Goal: Task Accomplishment & Management: Manage account settings

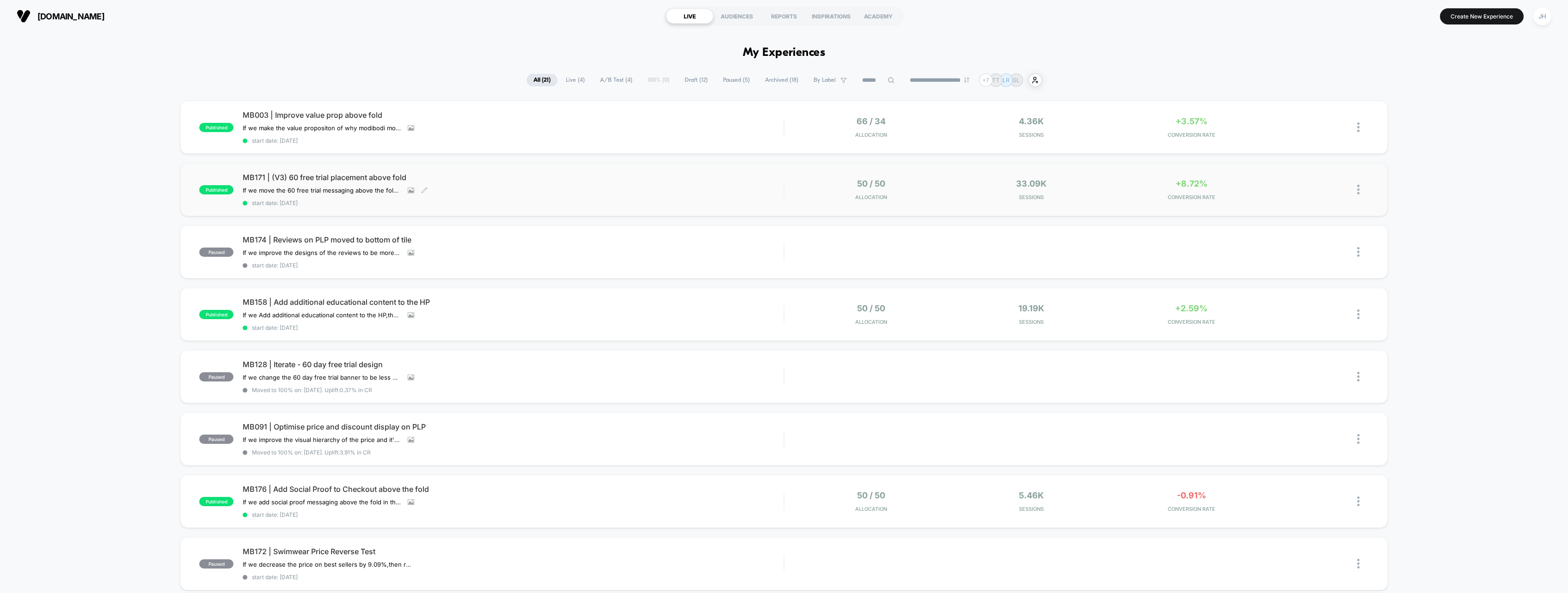
click at [366, 176] on span "MB171 | (V3) 60 free trial placement above fold" at bounding box center [513, 177] width 541 height 9
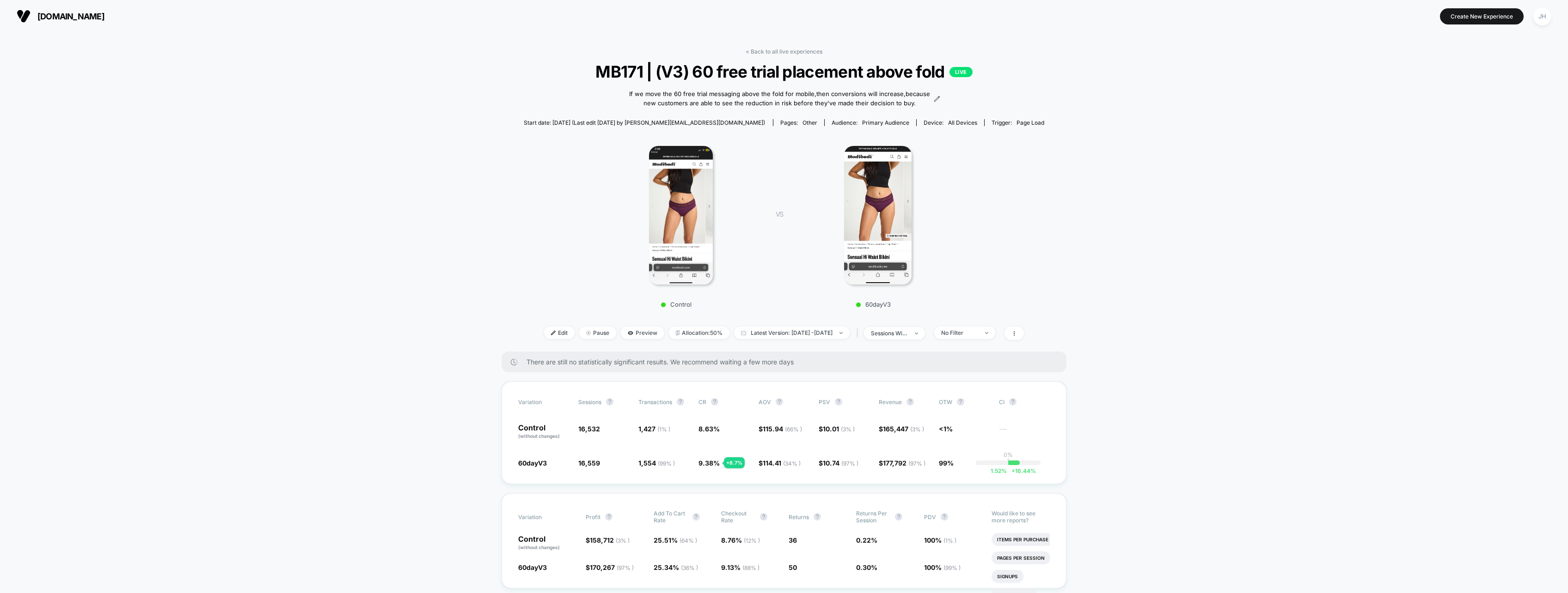
scroll to position [92, 0]
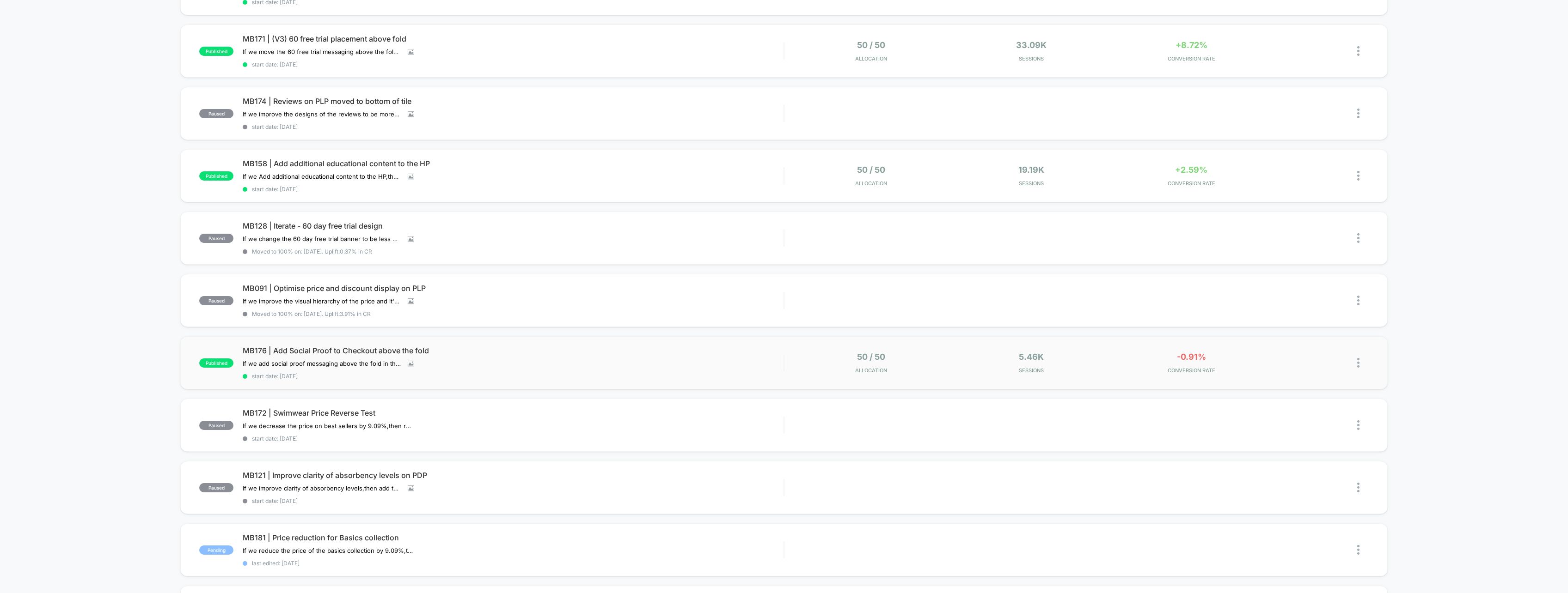
scroll to position [92, 0]
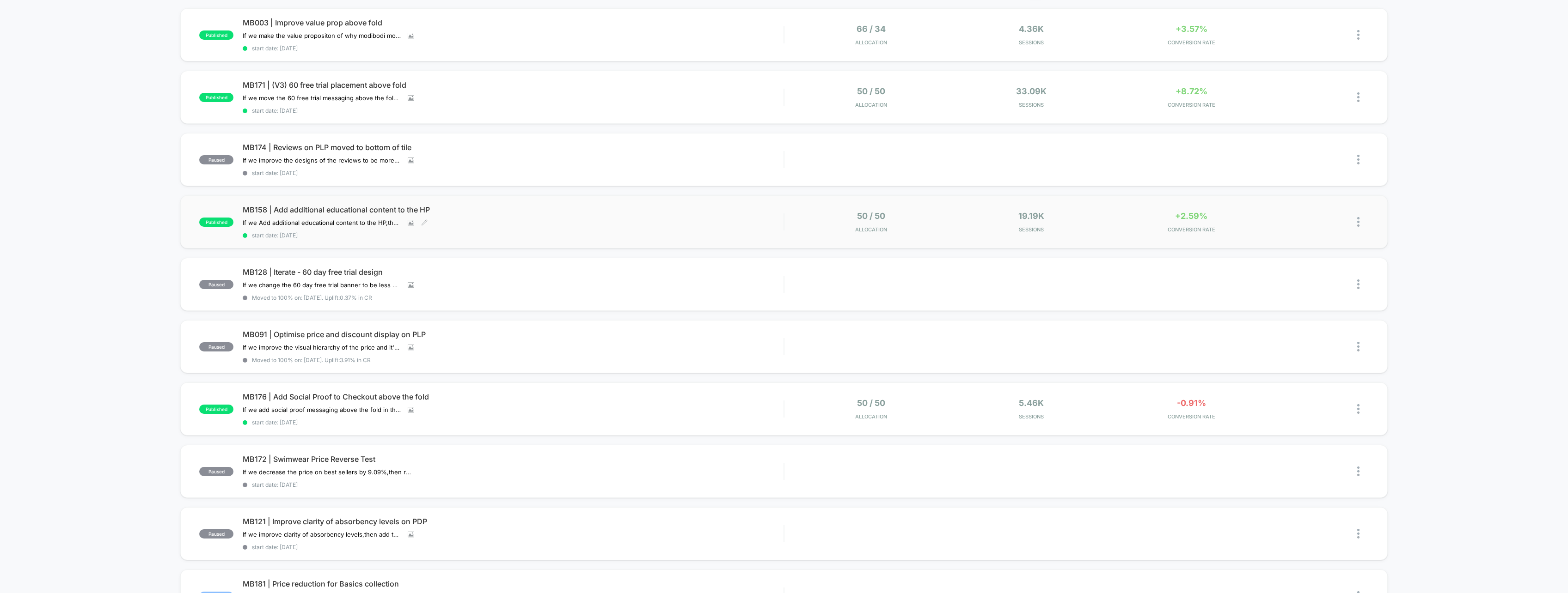
click at [349, 209] on span "MB158 | Add additional educational content to the HP" at bounding box center [513, 209] width 541 height 9
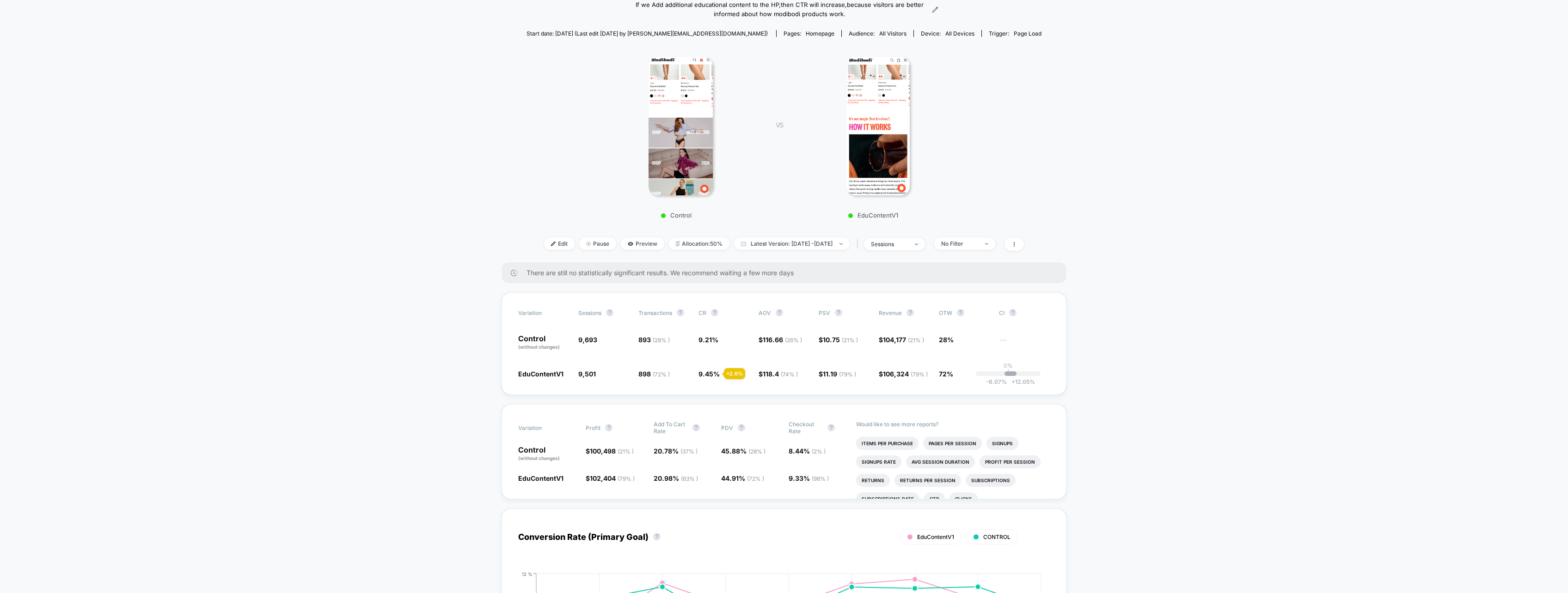
scroll to position [92, 0]
click at [995, 244] on span "No Filter" at bounding box center [965, 240] width 61 height 13
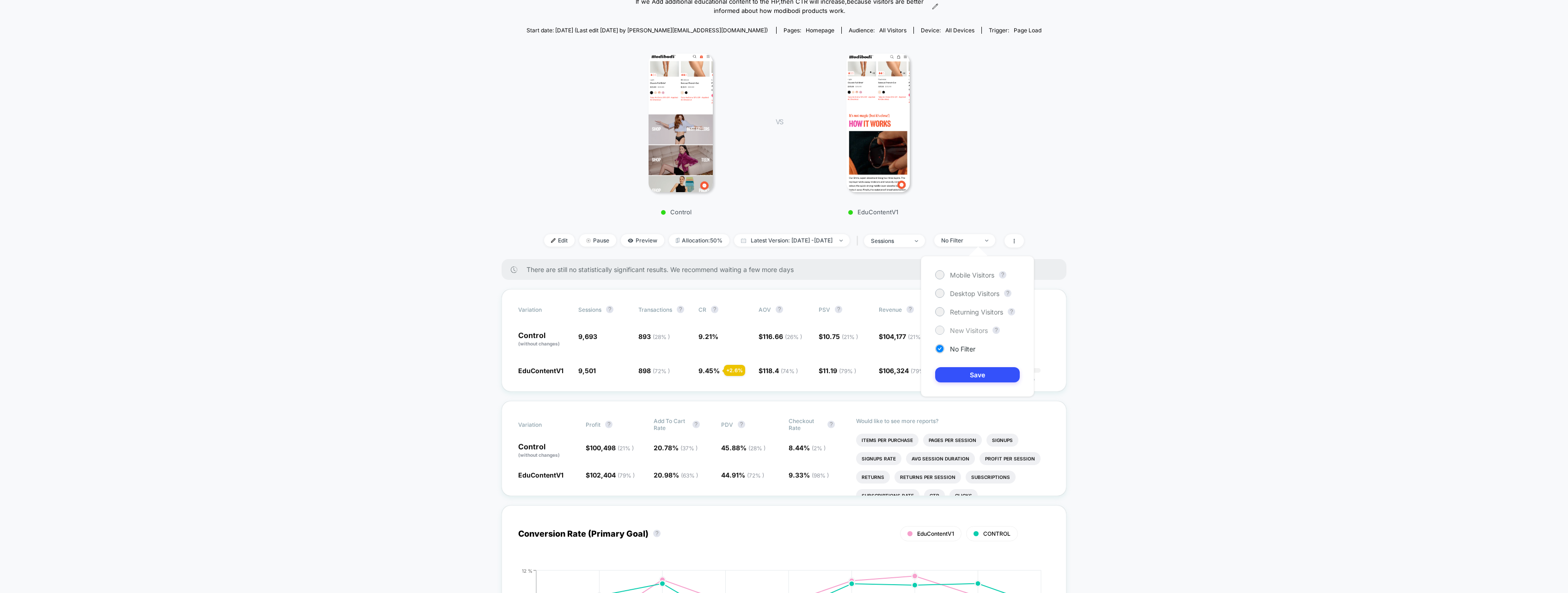
click at [942, 331] on div at bounding box center [939, 330] width 7 height 7
click at [973, 371] on button "Save" at bounding box center [977, 375] width 85 height 15
click at [995, 243] on span "New Visitors" at bounding box center [965, 240] width 61 height 13
click at [942, 313] on div at bounding box center [939, 311] width 7 height 7
click at [975, 379] on button "Save" at bounding box center [977, 375] width 85 height 15
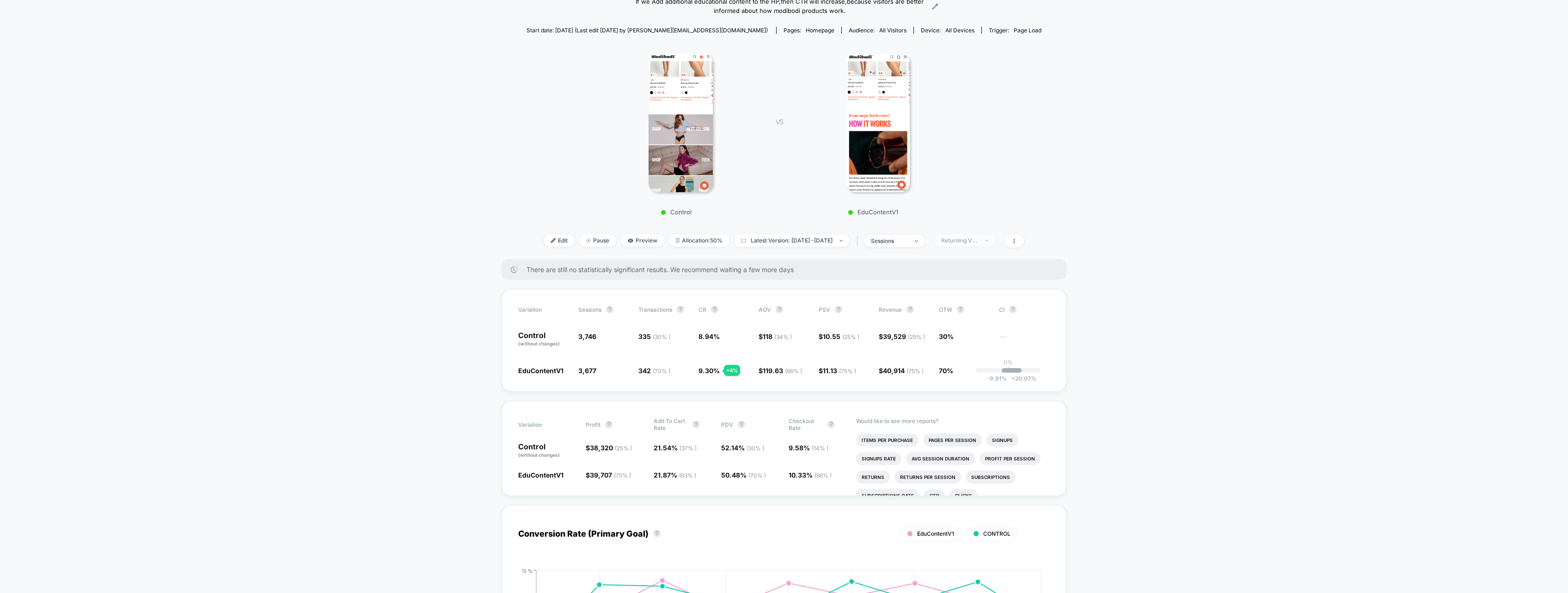
click at [989, 240] on img at bounding box center [986, 240] width 3 height 2
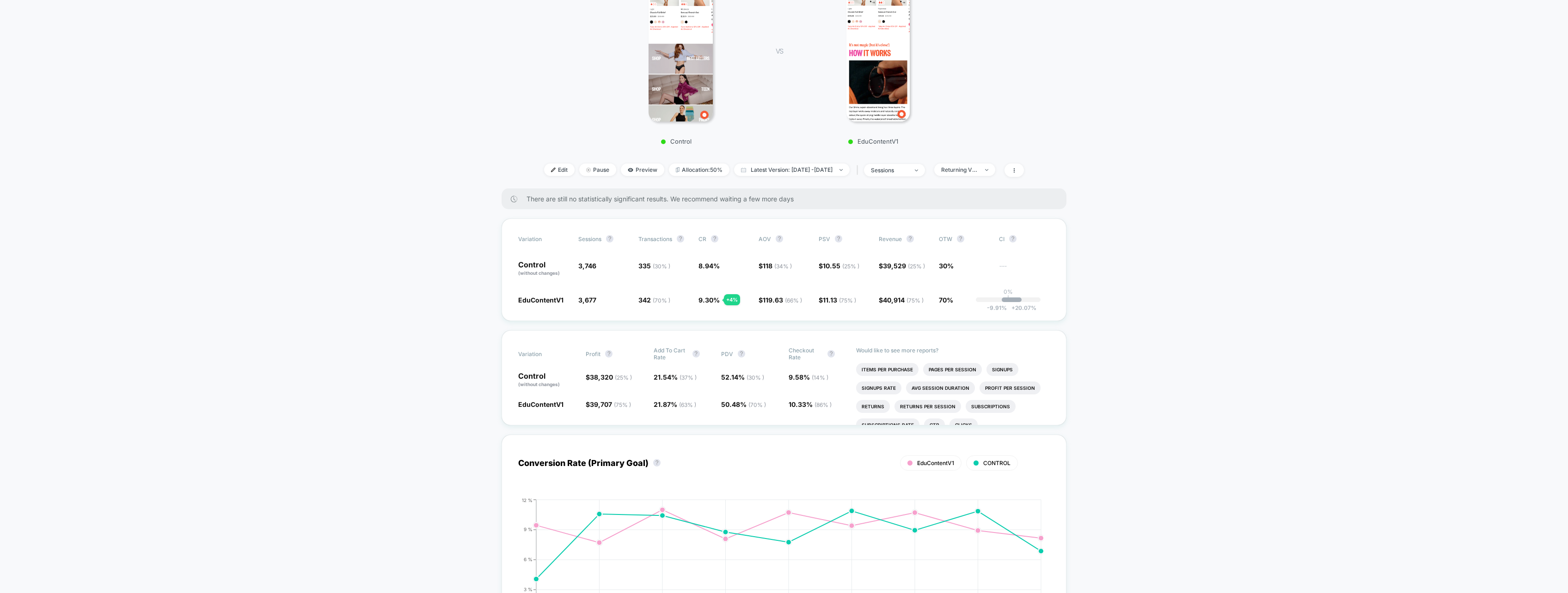
scroll to position [46, 0]
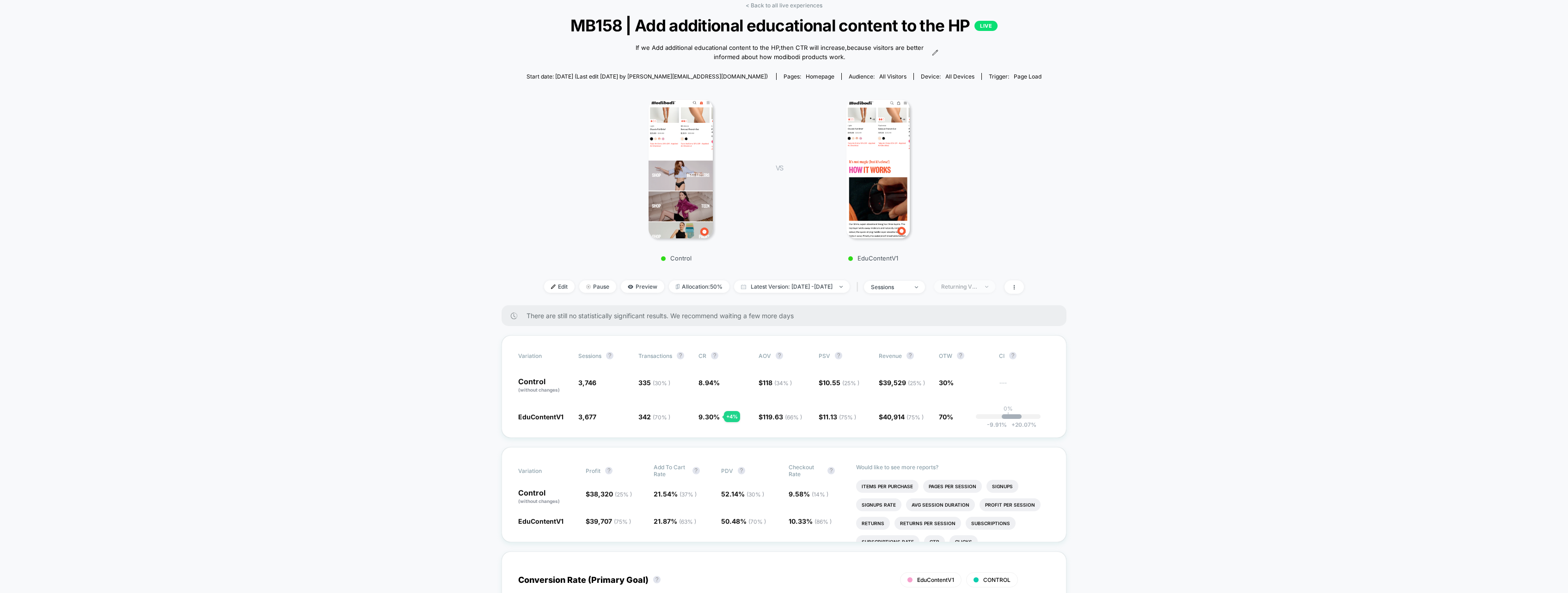
click at [978, 288] on div "Returning Visitors" at bounding box center [959, 286] width 37 height 7
click at [945, 396] on div "No Filter" at bounding box center [955, 395] width 40 height 9
click at [961, 420] on button "Save" at bounding box center [977, 421] width 85 height 15
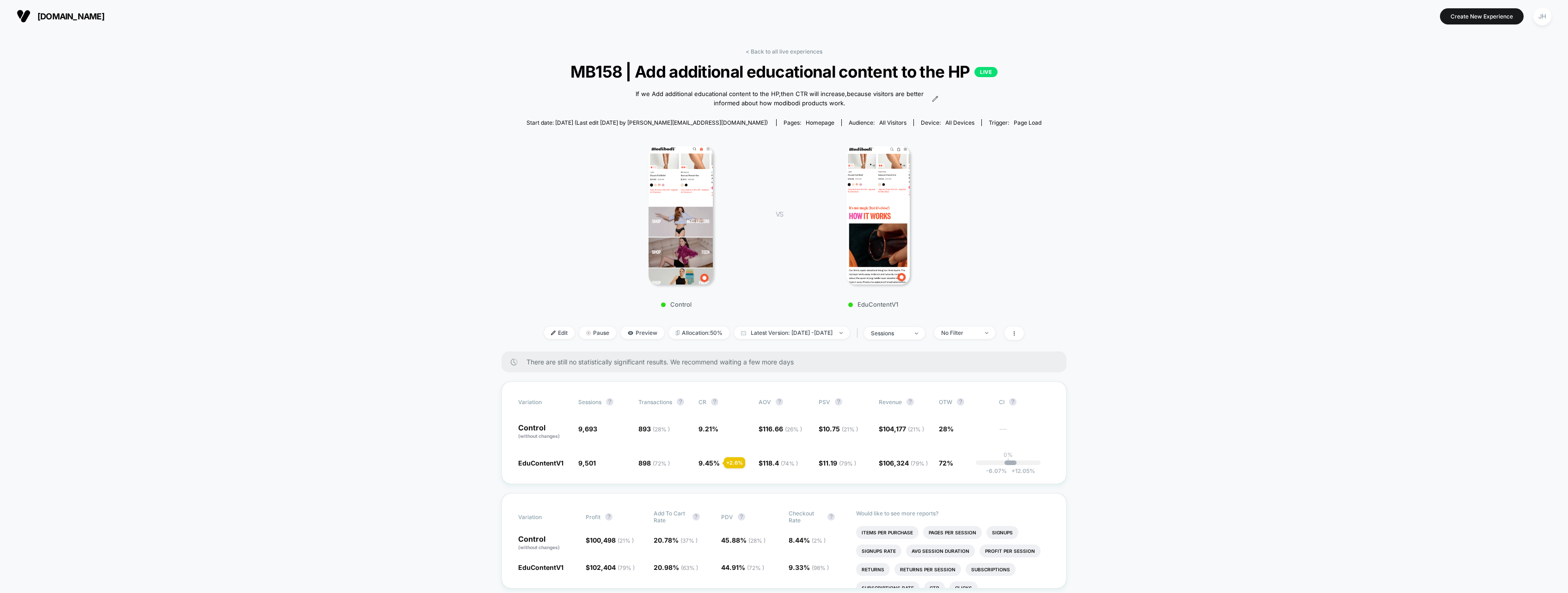
click at [50, 17] on span "[DOMAIN_NAME]" at bounding box center [71, 16] width 67 height 10
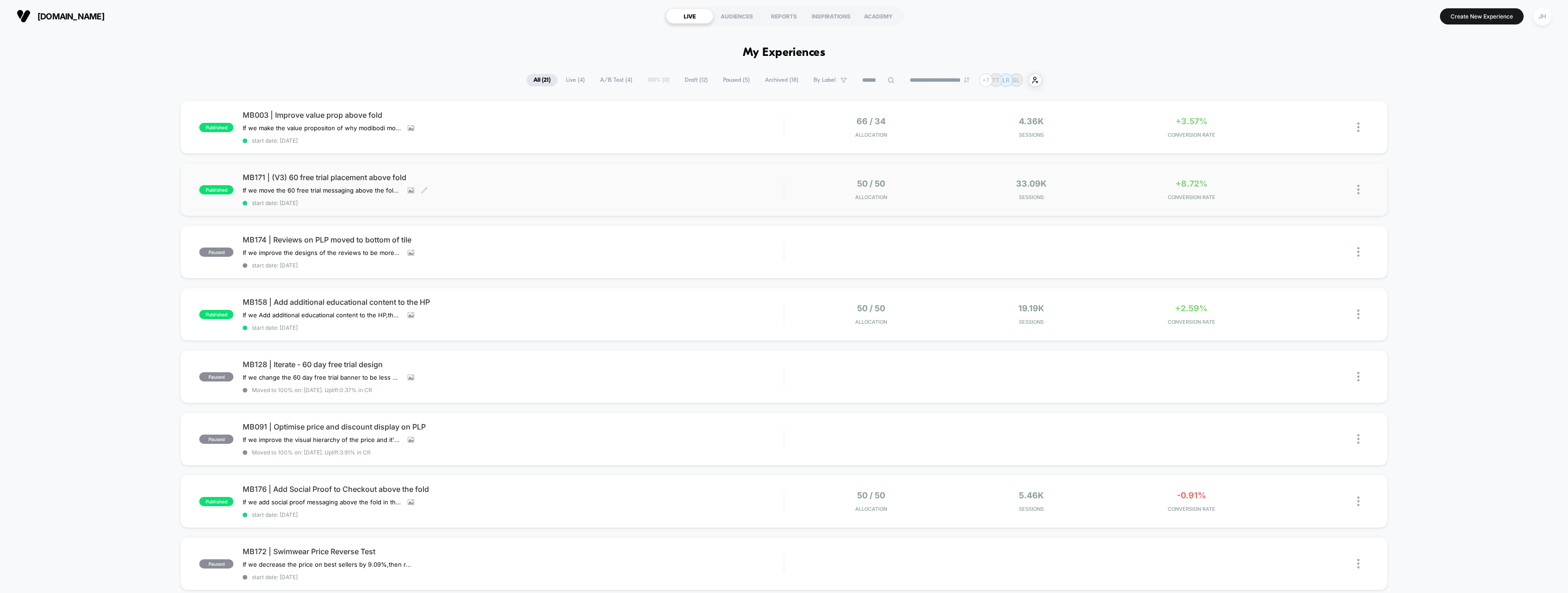
click at [335, 176] on span "MB171 | (V3) 60 free trial placement above fold" at bounding box center [513, 177] width 541 height 9
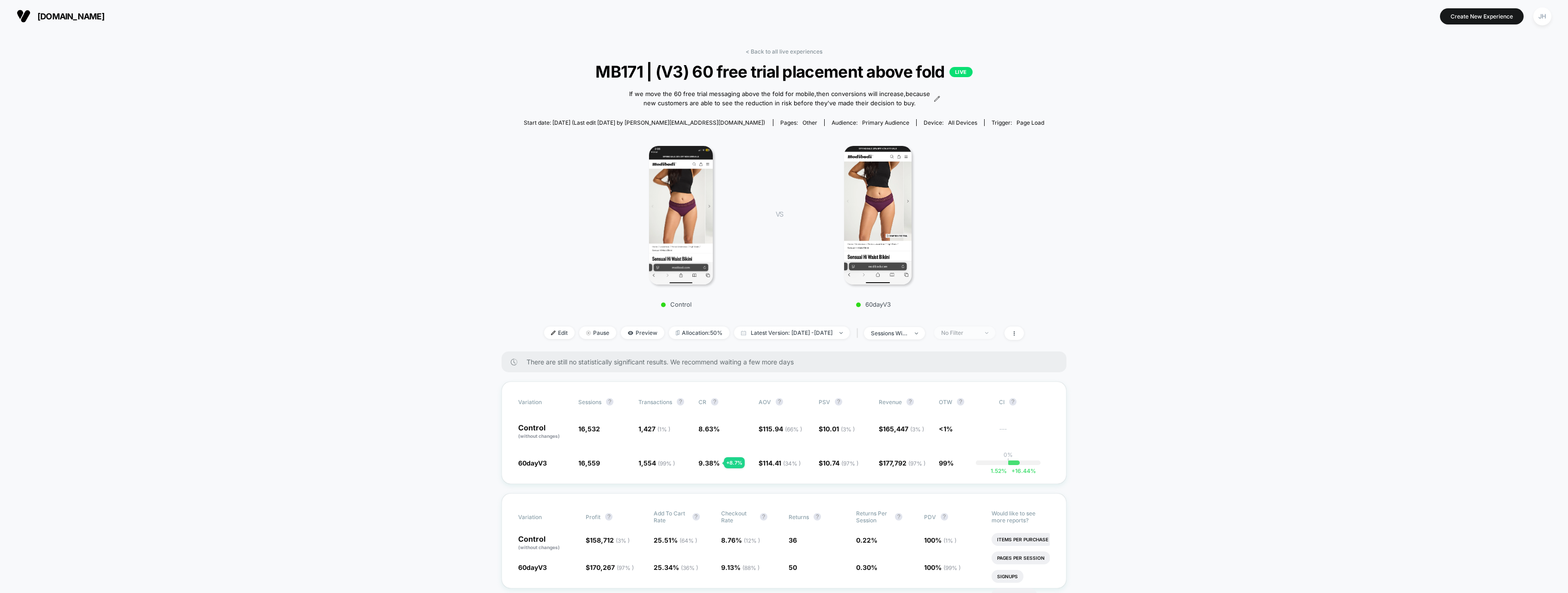
click at [993, 338] on span "No Filter" at bounding box center [965, 333] width 61 height 13
click at [961, 367] on span "Mobile Visitors" at bounding box center [972, 367] width 44 height 8
click at [982, 468] on button "Save" at bounding box center [977, 467] width 85 height 15
click at [995, 335] on span "Mobile" at bounding box center [965, 333] width 61 height 13
click at [972, 386] on span "Desktop Visitors" at bounding box center [975, 386] width 49 height 8
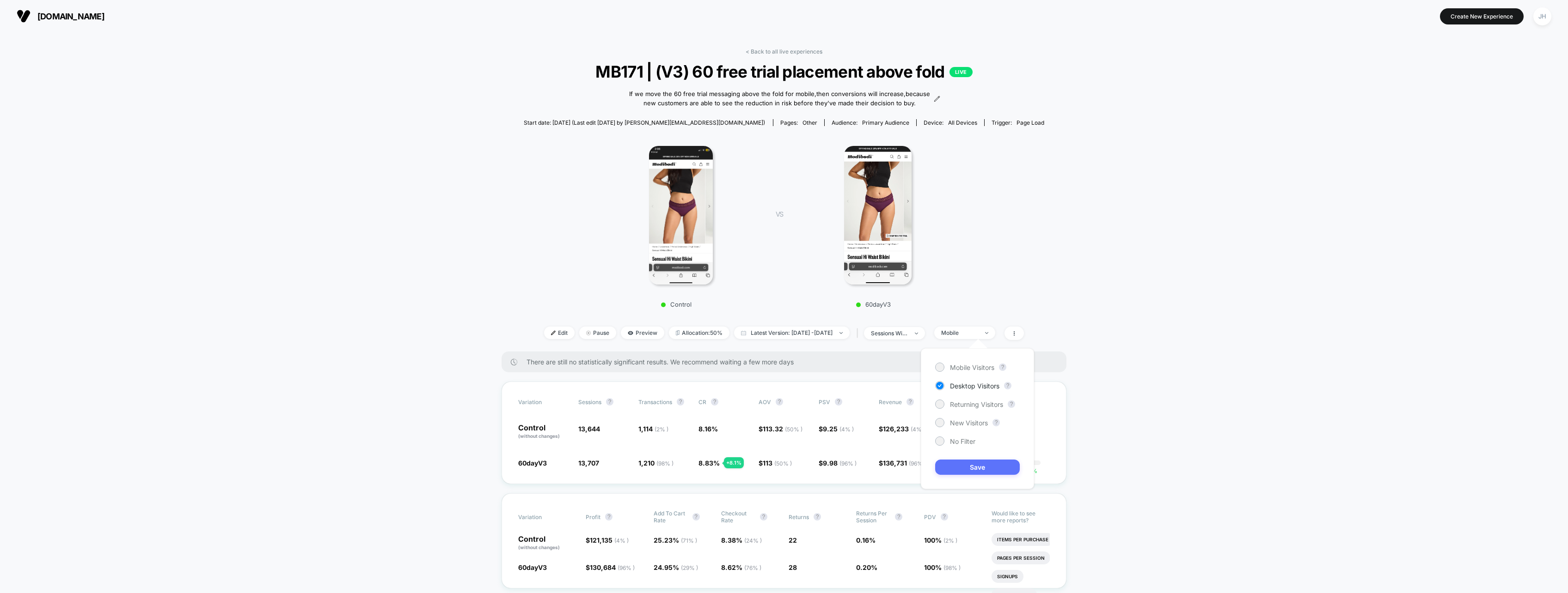
click at [979, 468] on button "Save" at bounding box center [977, 467] width 85 height 15
click at [989, 333] on img at bounding box center [986, 333] width 3 height 2
click at [970, 404] on span "Returning Visitors" at bounding box center [976, 404] width 53 height 8
click at [983, 463] on button "Save" at bounding box center [977, 467] width 85 height 15
drag, startPoint x: 983, startPoint y: 463, endPoint x: 987, endPoint y: 221, distance: 242.0
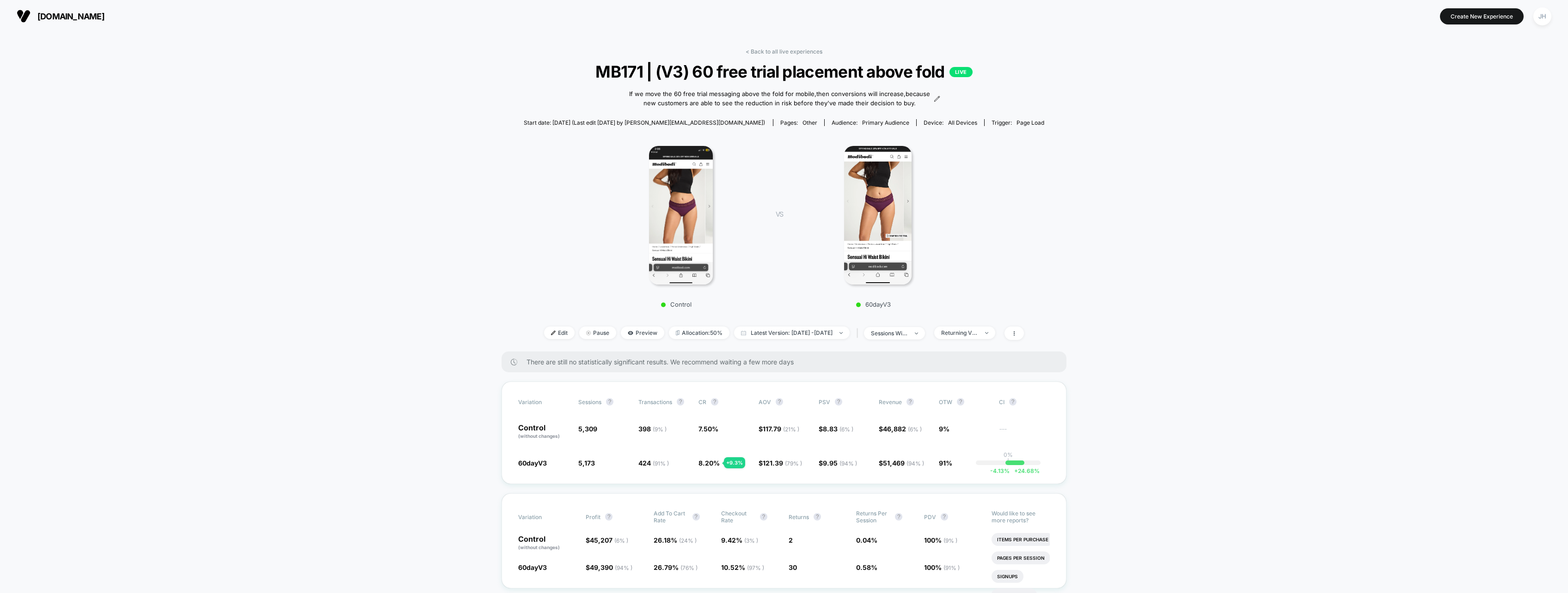
click at [982, 212] on div "Control VS 60dayV3" at bounding box center [780, 224] width 521 height 178
click at [992, 338] on span "Returning Visitors" at bounding box center [965, 333] width 61 height 13
click at [962, 424] on span "New Visitors" at bounding box center [969, 423] width 38 height 8
click at [967, 467] on button "Save" at bounding box center [977, 467] width 85 height 15
click at [990, 327] on span "New Visitors" at bounding box center [965, 333] width 61 height 13
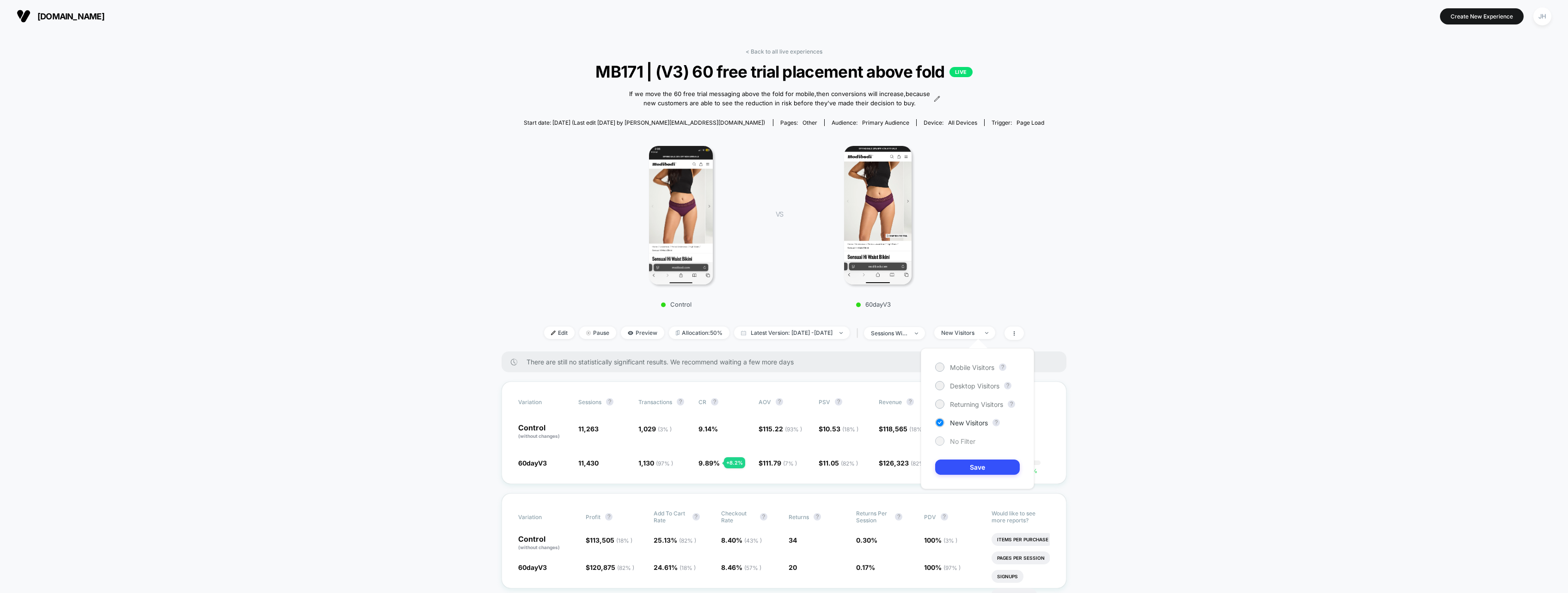
click at [944, 443] on div "No Filter" at bounding box center [955, 441] width 40 height 9
click at [968, 475] on div "Mobile Visitors ? Desktop Visitors ? Returning Visitors ? New Visitors ? No Fil…" at bounding box center [978, 419] width 113 height 141
click at [968, 468] on button "Save" at bounding box center [977, 467] width 85 height 15
